Goal: Task Accomplishment & Management: Manage account settings

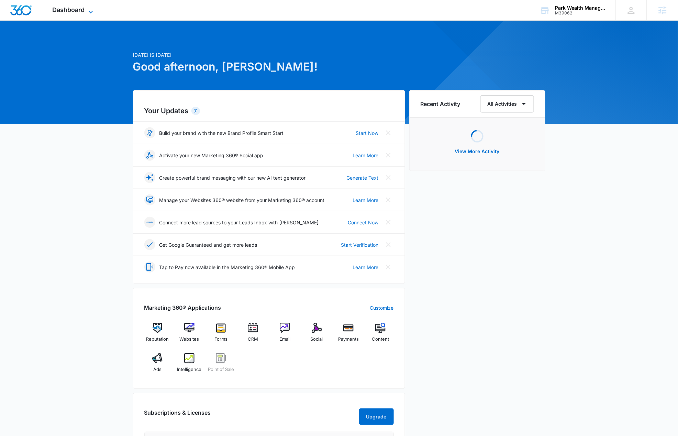
click at [84, 10] on span "Dashboard" at bounding box center [69, 9] width 32 height 7
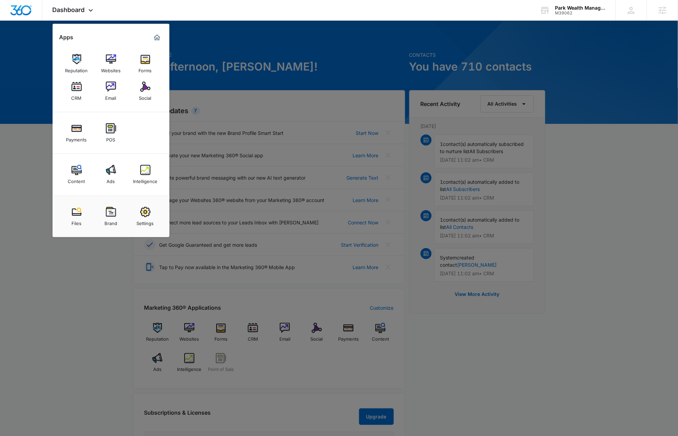
click at [134, 65] on link "Forms" at bounding box center [145, 64] width 26 height 26
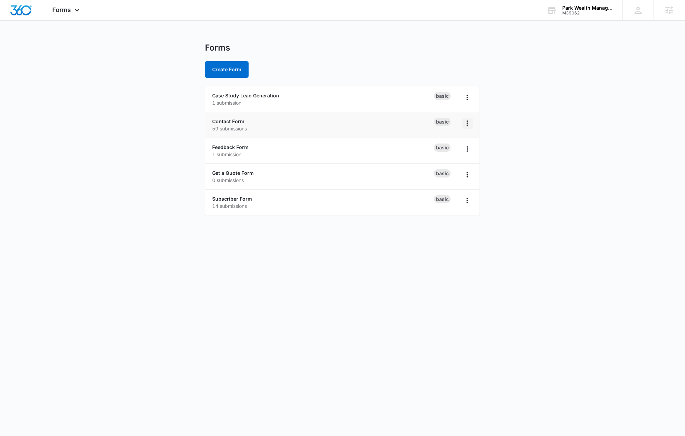
click at [465, 122] on icon "Overflow Menu" at bounding box center [467, 123] width 8 height 8
click at [444, 141] on div "Rename" at bounding box center [445, 142] width 21 height 5
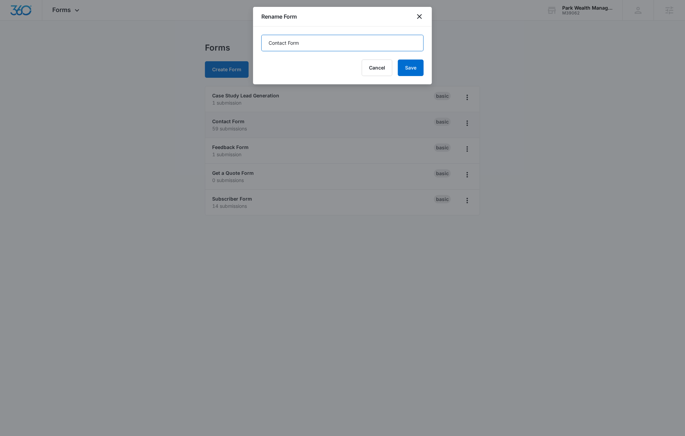
click at [295, 44] on input "Contact Form" at bounding box center [342, 43] width 162 height 17
type input "Contact"
click at [409, 69] on button "Save" at bounding box center [411, 67] width 26 height 17
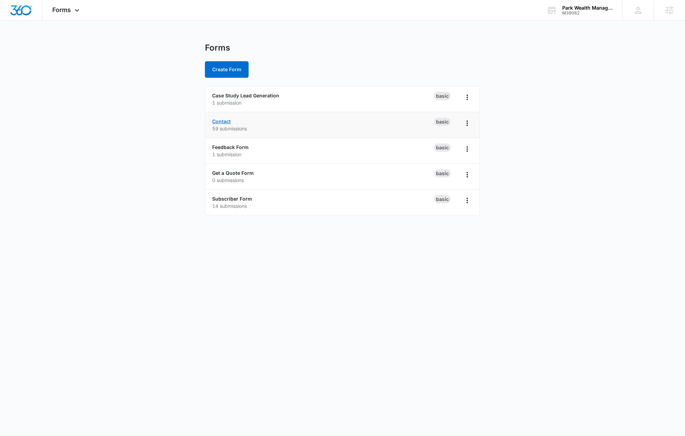
click at [227, 121] on link "Contact" at bounding box center [221, 121] width 19 height 6
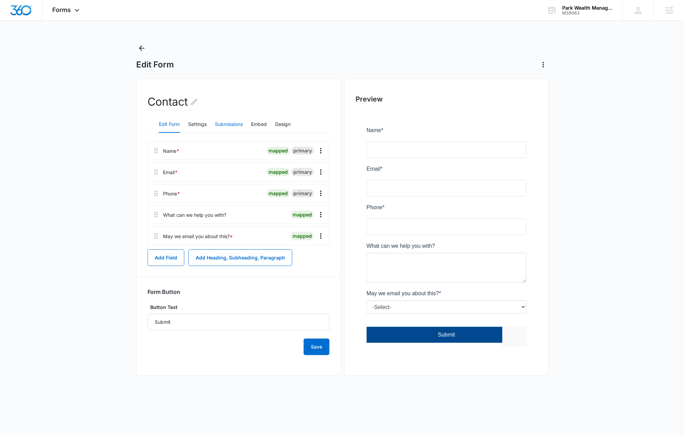
click at [223, 123] on button "Submissions" at bounding box center [229, 124] width 28 height 17
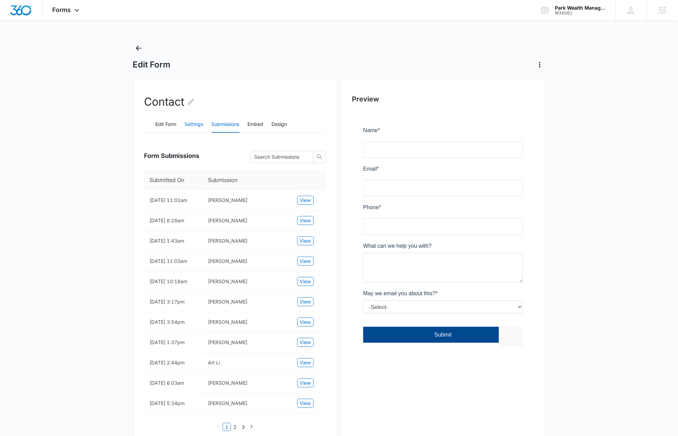
click at [195, 124] on button "Settings" at bounding box center [194, 124] width 19 height 17
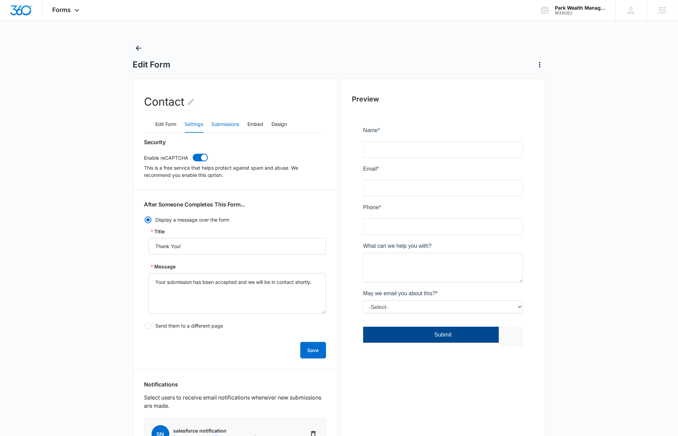
click at [237, 127] on button "Submissions" at bounding box center [226, 124] width 28 height 17
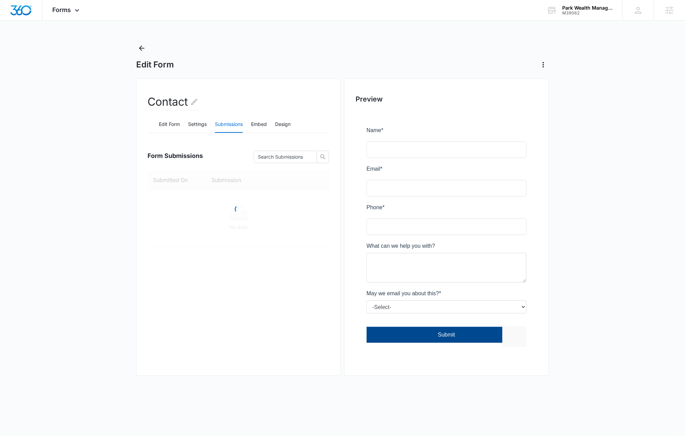
click at [147, 46] on div "Edit Form" at bounding box center [342, 57] width 413 height 28
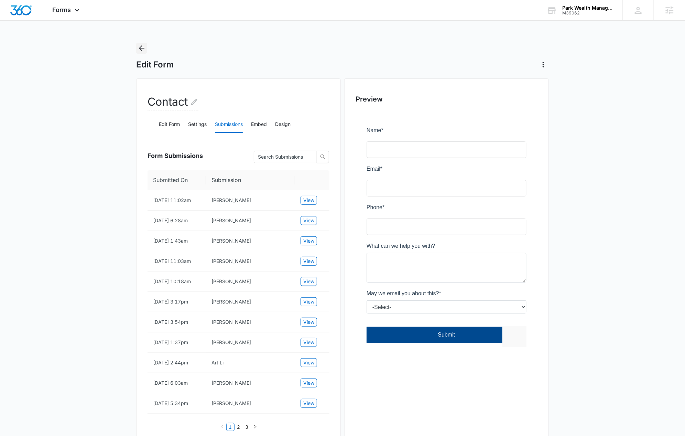
click at [141, 51] on icon "Back" at bounding box center [142, 48] width 8 height 8
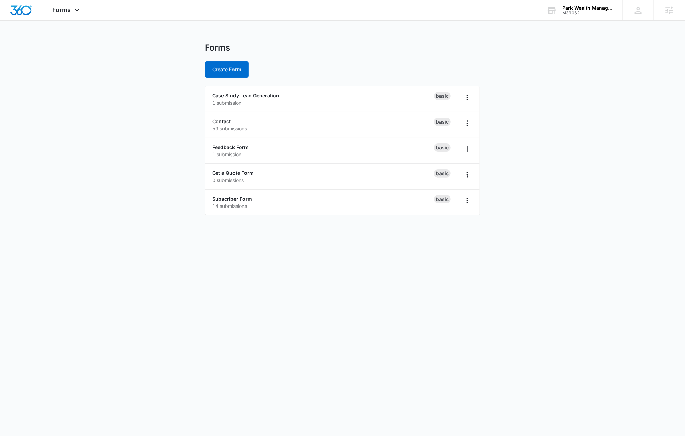
click at [57, 242] on body "Forms Apps Reputation Websites Forms CRM Email Social Payments POS Content Ads …" at bounding box center [342, 218] width 685 height 436
click at [22, 10] on img "Dashboard" at bounding box center [21, 10] width 22 height 10
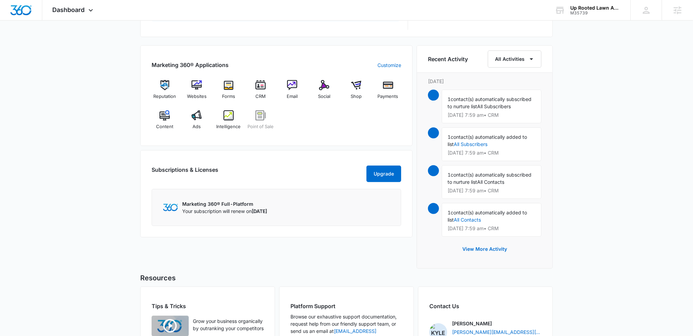
scroll to position [374, 0]
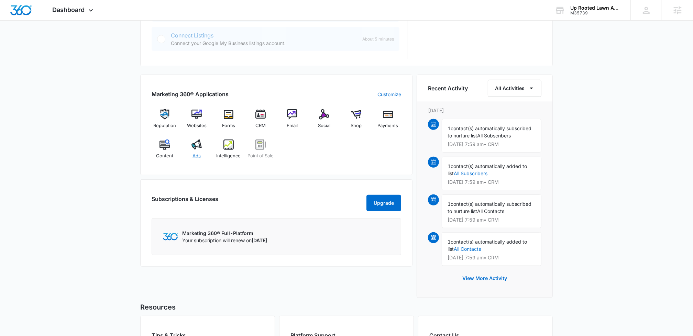
click at [197, 148] on img at bounding box center [197, 145] width 10 height 10
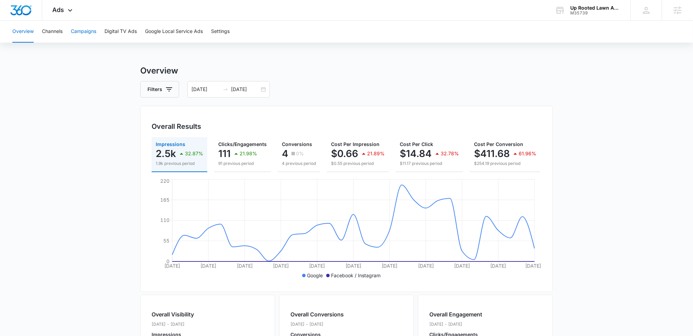
click at [84, 29] on button "Campaigns" at bounding box center [83, 32] width 25 height 22
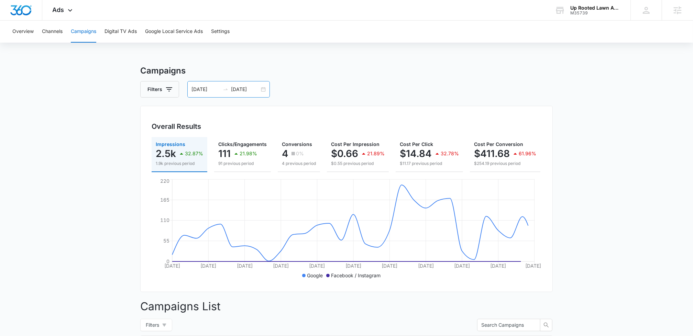
click at [226, 93] on div "08/24/2025 09/23/2025" at bounding box center [228, 89] width 83 height 17
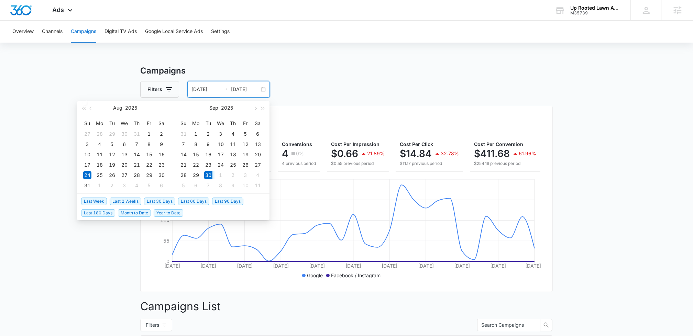
click at [118, 203] on span "Last 2 Weeks" at bounding box center [126, 202] width 32 height 8
type input "[DATE]"
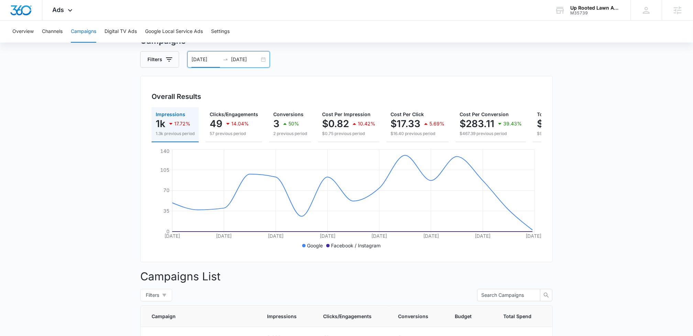
scroll to position [204, 0]
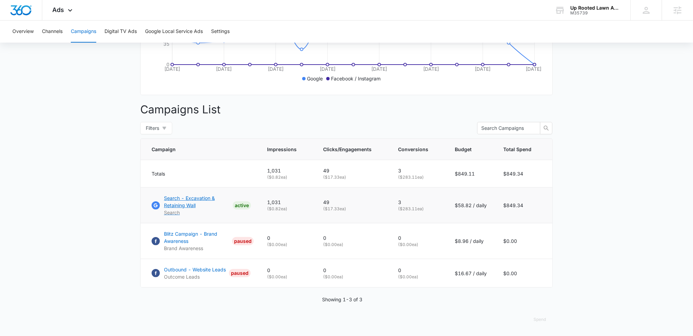
click at [173, 199] on p "Search - Excavation & Retaining Wall" at bounding box center [197, 202] width 66 height 14
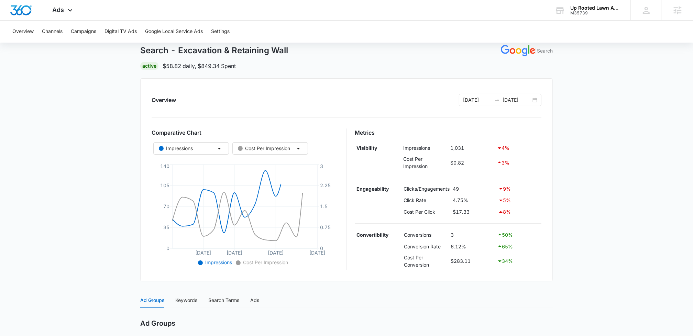
scroll to position [172, 0]
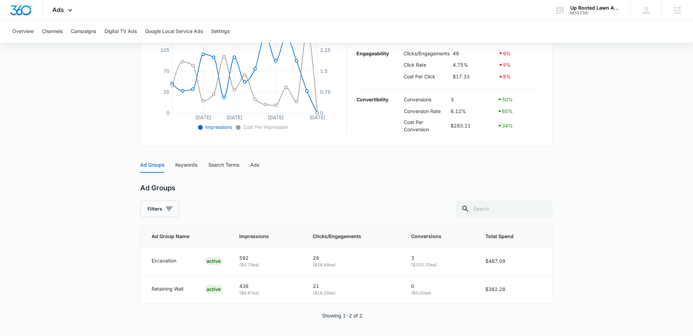
click at [594, 249] on main "Search - Excavation & Retaining Wall | Search Active $58.82 daily , $849.34 Spe…" at bounding box center [346, 114] width 693 height 443
click at [58, 12] on span "Ads" at bounding box center [59, 9] width 12 height 7
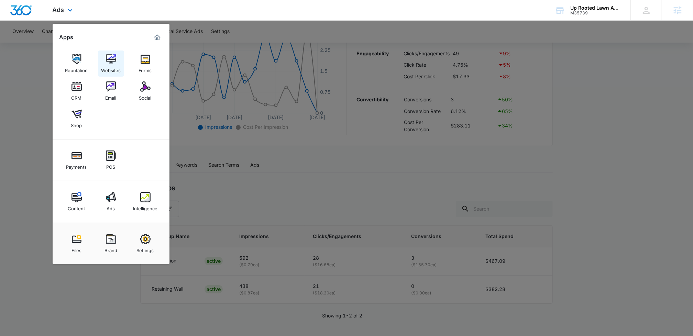
drag, startPoint x: 106, startPoint y: 58, endPoint x: 114, endPoint y: 61, distance: 7.8
click at [452, 206] on div at bounding box center [346, 168] width 693 height 336
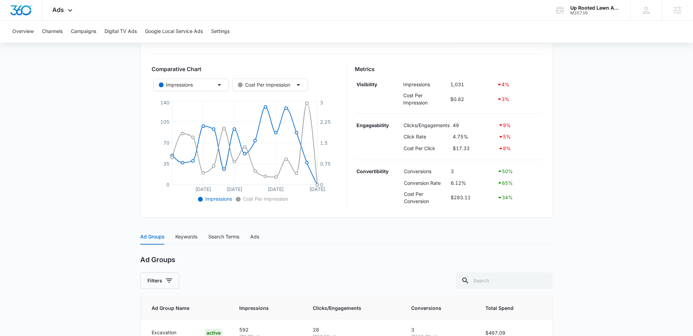
scroll to position [0, 0]
